Goal: Check status: Check status

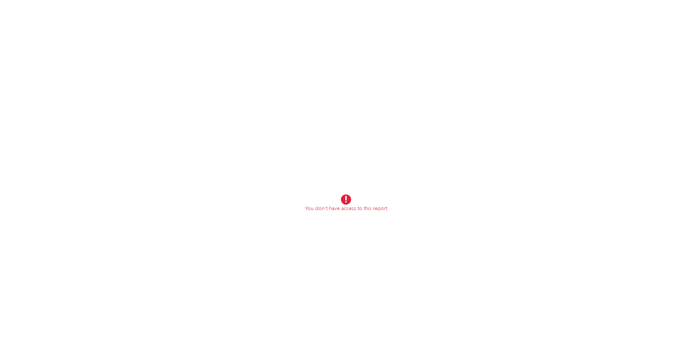
click at [424, 248] on div "You don't have access to this report" at bounding box center [346, 203] width 692 height 406
drag, startPoint x: 263, startPoint y: 74, endPoint x: 229, endPoint y: 6, distance: 76.0
click at [263, 73] on div "You don't have access to this report" at bounding box center [346, 203] width 692 height 406
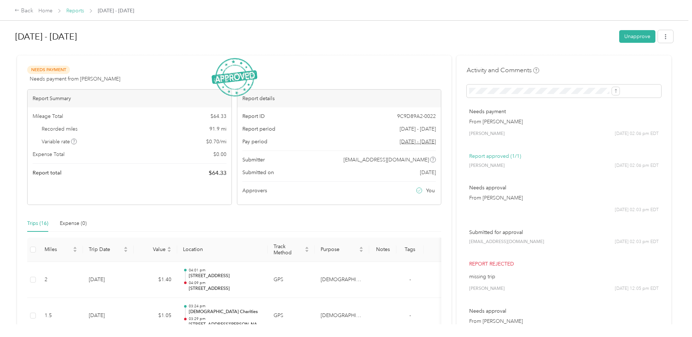
click at [84, 11] on link "Reports" at bounding box center [75, 11] width 18 height 6
